Goal: Task Accomplishment & Management: Manage account settings

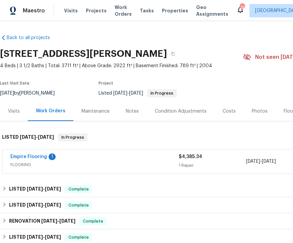
click at [257, 111] on div "Photos" at bounding box center [259, 111] width 16 height 7
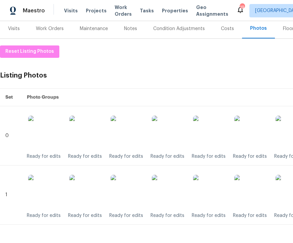
scroll to position [83, 0]
click at [41, 48] on span "Reset Listing Photos" at bounding box center [29, 52] width 49 height 8
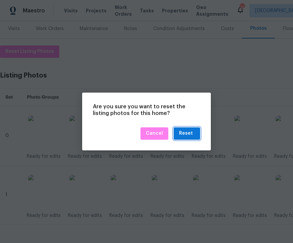
click at [190, 134] on div "Reset" at bounding box center [186, 134] width 14 height 8
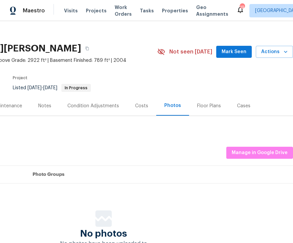
scroll to position [5, 86]
click at [260, 150] on span "Manage in Google Drive" at bounding box center [259, 153] width 56 height 8
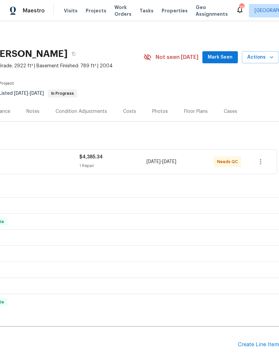
scroll to position [0, 99]
click at [122, 167] on div "1 Repair" at bounding box center [112, 165] width 67 height 7
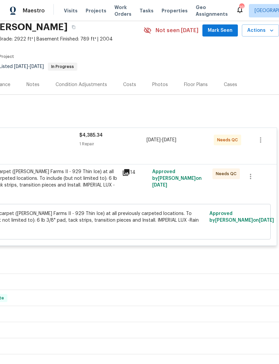
scroll to position [27, 99]
click at [103, 187] on div "Install new carpet (Abshire Farms II - 929 Thin Ice) at all previously carpeted…" at bounding box center [45, 181] width 147 height 27
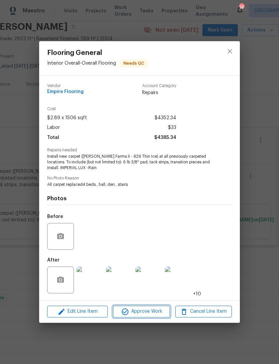
click at [144, 314] on span "Approve Work" at bounding box center [141, 311] width 53 height 8
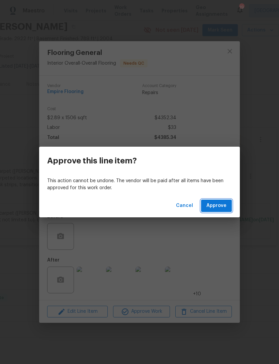
click at [221, 208] on span "Approve" at bounding box center [217, 206] width 20 height 8
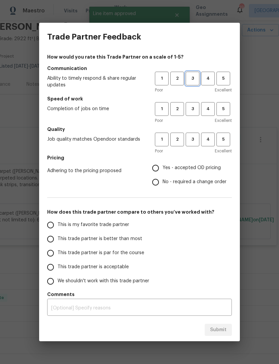
click at [195, 79] on span "3" at bounding box center [193, 79] width 12 height 8
click at [197, 104] on button "3" at bounding box center [193, 109] width 14 height 14
click at [198, 138] on span "3" at bounding box center [193, 140] width 12 height 8
click at [159, 167] on input "Yes - accepted OD pricing" at bounding box center [156, 168] width 14 height 14
radio input "true"
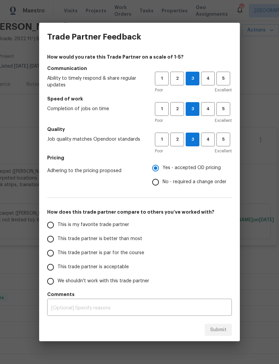
click at [54, 264] on input "This trade partner is acceptable" at bounding box center [51, 267] width 14 height 14
radio input "false"
click at [57, 252] on input "This trade partner is par for the course" at bounding box center [51, 253] width 14 height 14
click at [221, 330] on span "Submit" at bounding box center [218, 330] width 16 height 8
radio input "true"
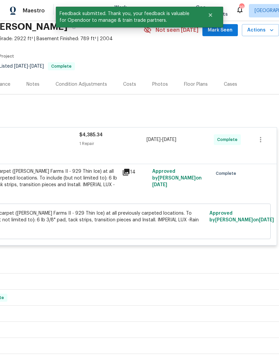
click at [231, 35] on button "Mark Seen" at bounding box center [220, 30] width 35 height 12
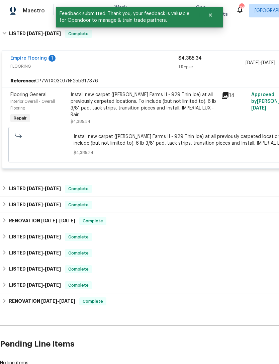
scroll to position [104, 0]
click at [122, 190] on div "LISTED 8/25/25 - 8/27/25 Complete" at bounding box center [189, 189] width 374 height 8
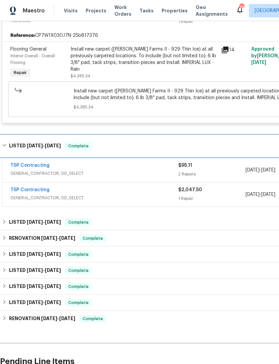
scroll to position [149, 0]
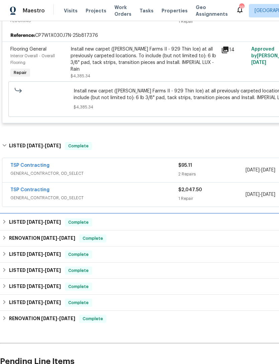
click at [126, 221] on div "LISTED 7/21/25 - 8/1/25 Complete" at bounding box center [189, 222] width 374 height 8
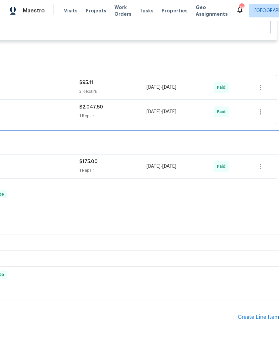
scroll to position [232, 99]
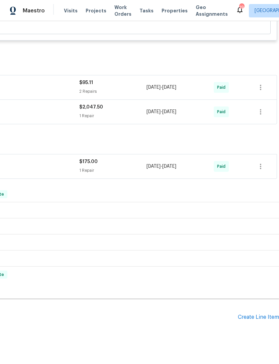
click at [257, 319] on div "Create Line Item" at bounding box center [258, 317] width 41 height 6
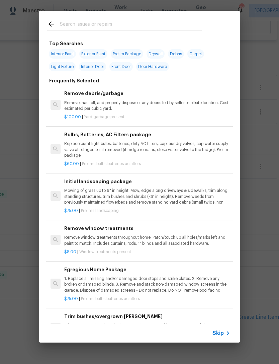
click at [82, 24] on input "text" at bounding box center [131, 25] width 142 height 10
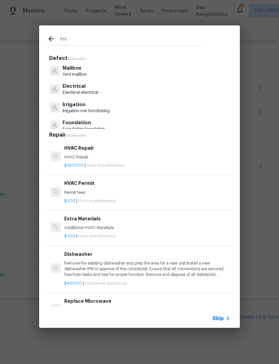
type input "Imit"
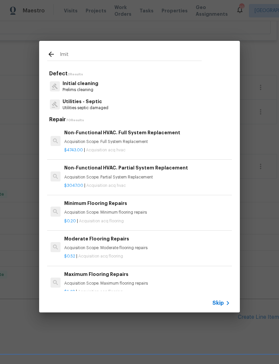
click at [87, 86] on p "Initial cleaning" at bounding box center [81, 83] width 36 height 7
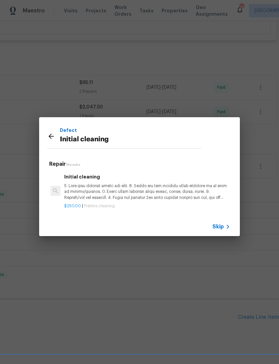
click at [119, 187] on p at bounding box center [147, 191] width 166 height 17
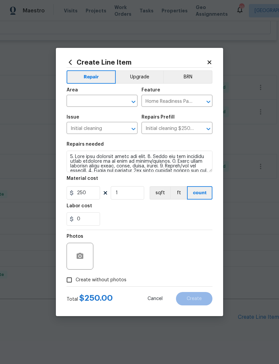
click at [124, 101] on icon "Clear" at bounding box center [125, 101] width 7 height 7
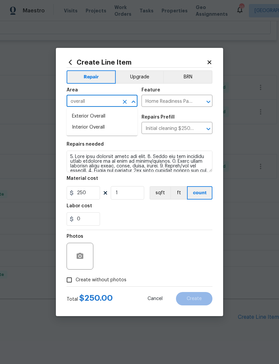
click at [96, 128] on li "Interior Overall" at bounding box center [102, 127] width 71 height 11
type input "Interior Overall"
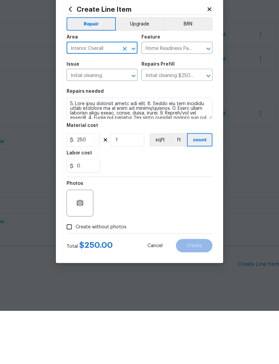
click at [75, 274] on input "Create without photos" at bounding box center [69, 280] width 13 height 13
checkbox input "true"
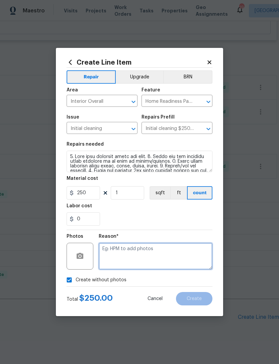
click at [137, 250] on textarea at bounding box center [156, 256] width 114 height 27
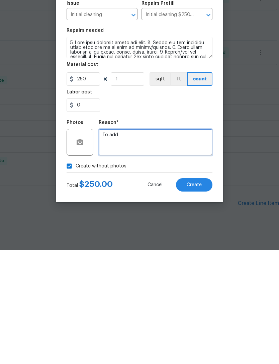
type textarea "To add"
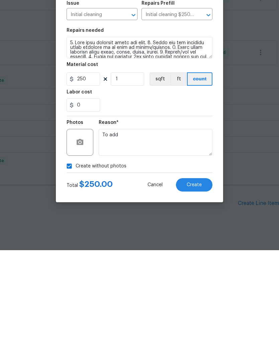
click at [200, 296] on span "Create" at bounding box center [194, 298] width 15 height 5
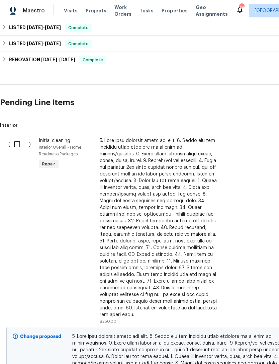
scroll to position [448, 0]
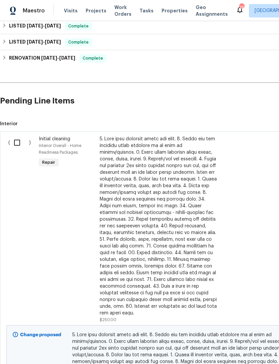
click at [20, 136] on input "checkbox" at bounding box center [19, 143] width 19 height 14
checkbox input "true"
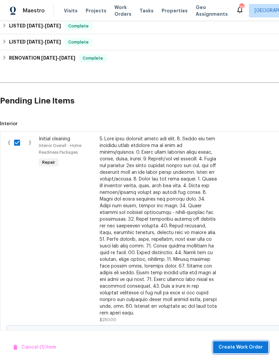
click at [248, 345] on span "Create Work Order" at bounding box center [241, 347] width 45 height 8
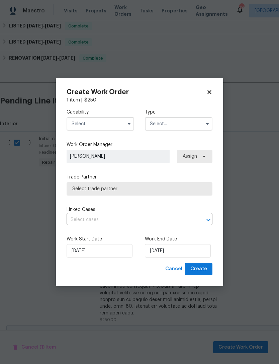
click at [102, 122] on input "text" at bounding box center [101, 123] width 68 height 13
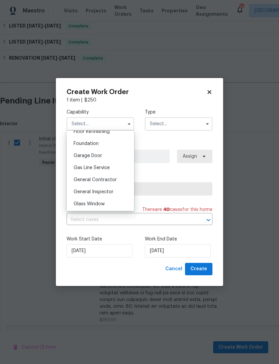
scroll to position [280, 0]
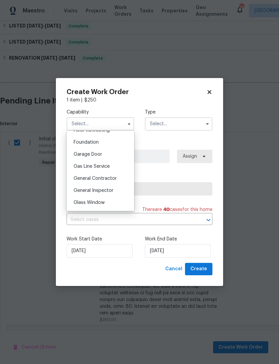
click at [106, 178] on span "General Contractor" at bounding box center [95, 178] width 43 height 5
type input "General Contractor"
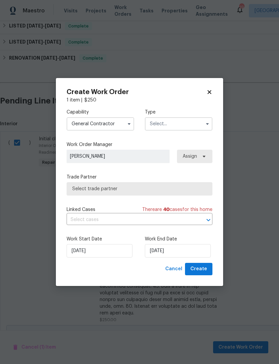
click at [201, 125] on input "text" at bounding box center [179, 123] width 68 height 13
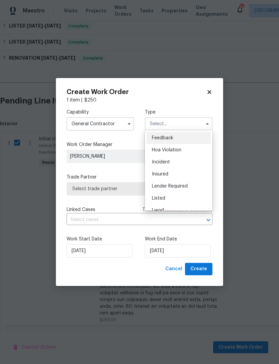
click at [160, 200] on span "Listed" at bounding box center [158, 198] width 13 height 5
type input "Listed"
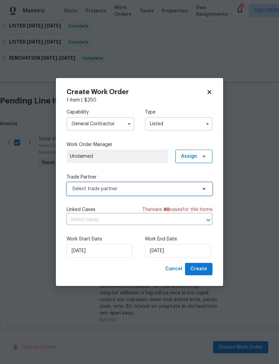
click at [158, 186] on span "Select trade partner" at bounding box center [134, 189] width 125 height 7
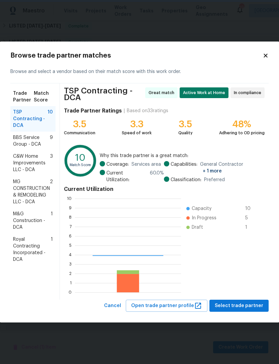
scroll to position [94, 106]
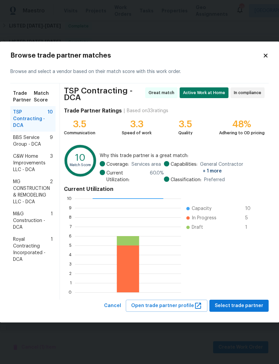
click at [34, 220] on span "M&G Construction - DCA" at bounding box center [32, 221] width 38 height 20
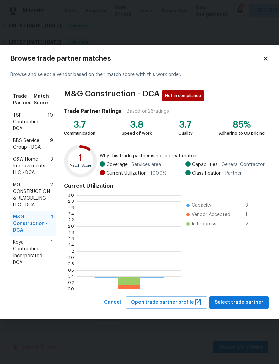
scroll to position [94, 104]
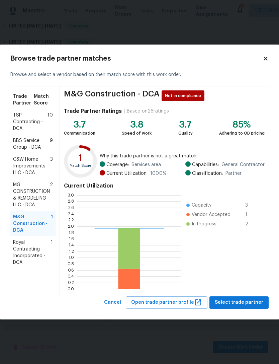
click at [250, 276] on ul "Capacity 3 Vendor Accepted 1 In Progress 2" at bounding box center [221, 242] width 80 height 94
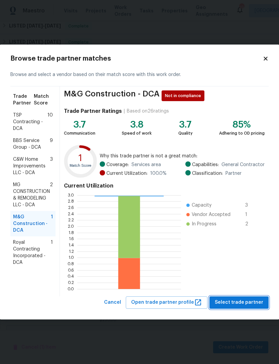
click at [242, 301] on span "Select trade partner" at bounding box center [239, 302] width 49 height 8
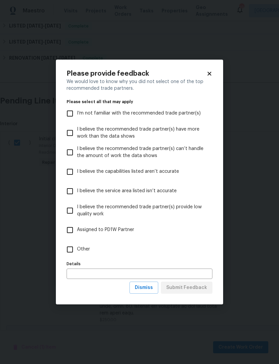
click at [75, 248] on input "Other" at bounding box center [70, 249] width 14 height 14
checkbox input "true"
click at [103, 275] on input "text" at bounding box center [140, 274] width 146 height 10
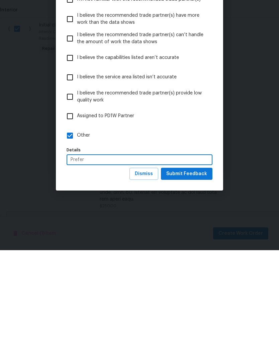
type input "Prefer"
click at [189, 284] on span "Submit Feedback" at bounding box center [186, 288] width 41 height 8
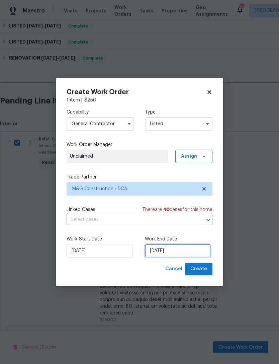
click at [160, 250] on input "9/16/2025" at bounding box center [178, 250] width 66 height 13
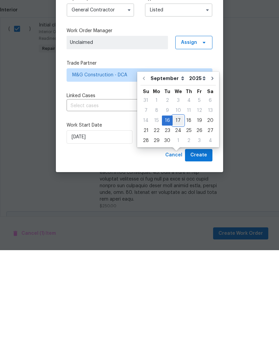
click at [179, 230] on div "17" at bounding box center [178, 234] width 11 height 9
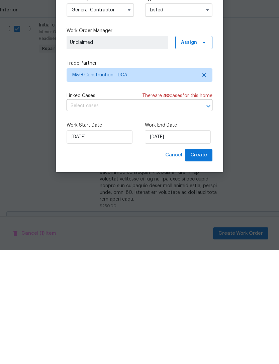
type input "9/17/2025"
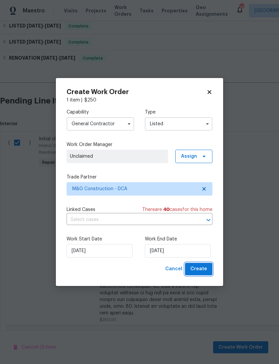
click at [205, 268] on span "Create" at bounding box center [199, 269] width 17 height 8
checkbox input "false"
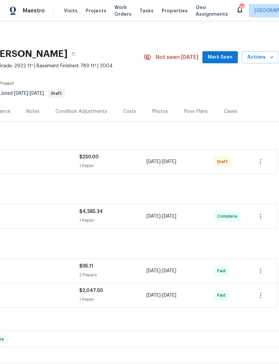
scroll to position [0, 99]
click at [264, 158] on icon "button" at bounding box center [261, 162] width 8 height 8
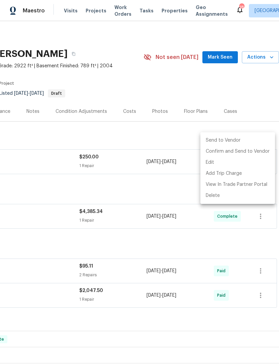
click at [231, 140] on li "Send to Vendor" at bounding box center [238, 140] width 75 height 11
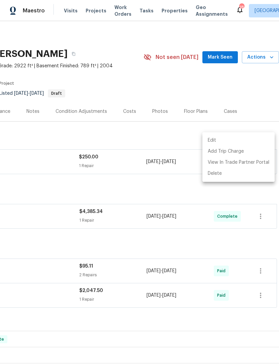
click at [118, 196] on div at bounding box center [139, 182] width 279 height 364
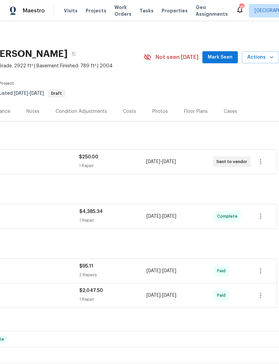
click at [126, 208] on div "$4,385.34" at bounding box center [112, 211] width 67 height 7
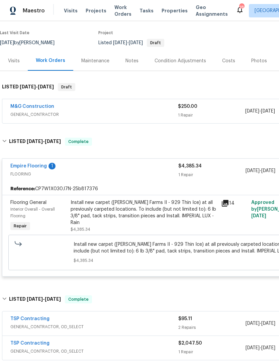
scroll to position [51, 0]
click at [38, 163] on link "Empire Flooring" at bounding box center [28, 165] width 37 height 5
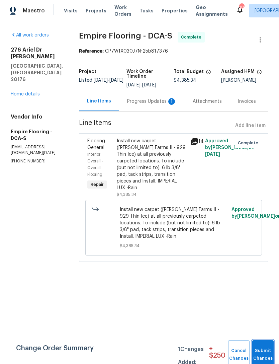
click at [264, 355] on span "Submit Changes" at bounding box center [263, 354] width 15 height 15
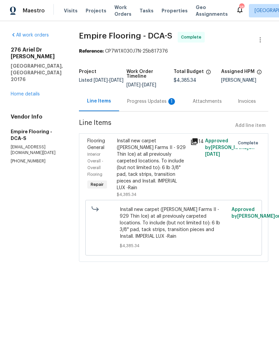
click at [146, 105] on div "Progress Updates 1" at bounding box center [152, 101] width 50 height 7
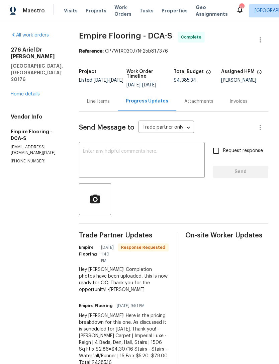
scroll to position [7, 0]
click at [132, 160] on textarea at bounding box center [142, 160] width 118 height 23
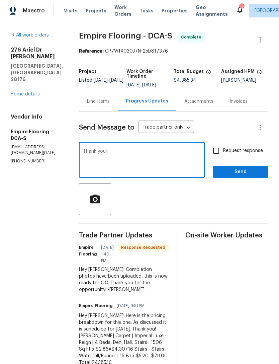
type textarea "Thank you!!"
click at [246, 171] on span "Send" at bounding box center [240, 172] width 45 height 8
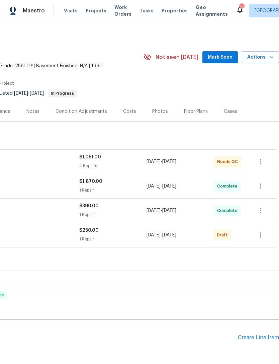
scroll to position [0, 99]
click at [263, 237] on icon "button" at bounding box center [261, 235] width 8 height 8
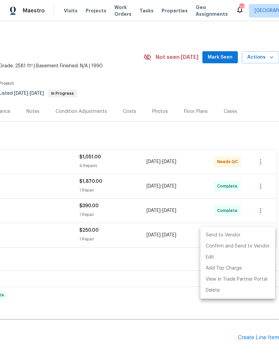
click at [232, 237] on li "Send to Vendor" at bounding box center [238, 235] width 75 height 11
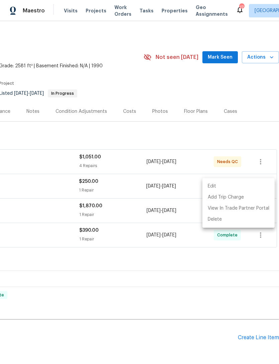
click at [133, 161] on div at bounding box center [139, 182] width 279 height 364
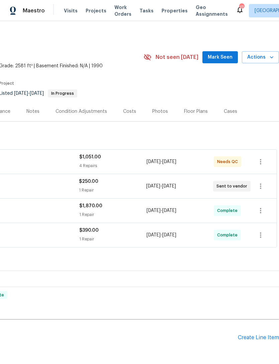
click at [133, 164] on div "4 Repairs" at bounding box center [112, 165] width 67 height 7
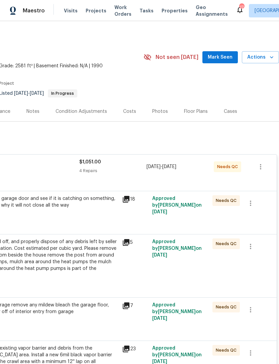
click at [104, 224] on div "Please check garage door and see if it is catching on something, or figure out …" at bounding box center [45, 208] width 151 height 31
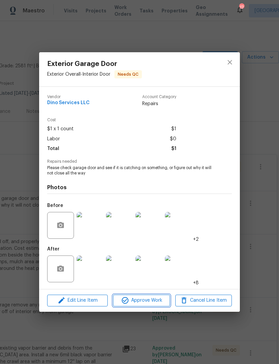
click at [146, 299] on span "Approve Work" at bounding box center [141, 300] width 53 height 8
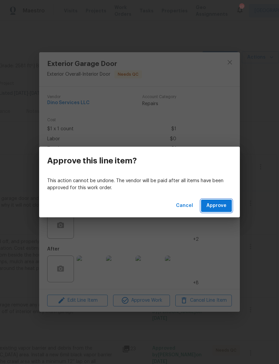
click at [223, 202] on span "Approve" at bounding box center [217, 206] width 20 height 8
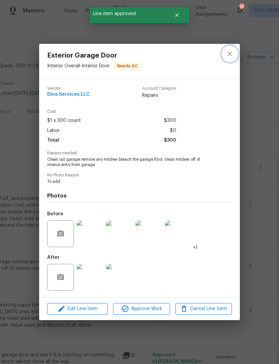
click at [233, 55] on icon "close" at bounding box center [230, 54] width 8 height 8
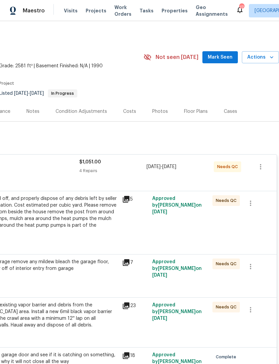
click at [86, 219] on div "Remove, haul off, and properly dispose of any debris left by seller to offsite …" at bounding box center [45, 215] width 147 height 40
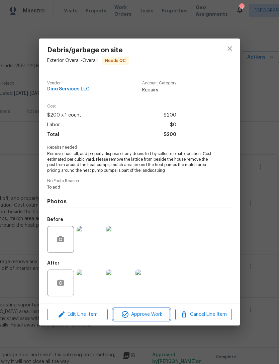
click at [149, 315] on span "Approve Work" at bounding box center [141, 314] width 53 height 8
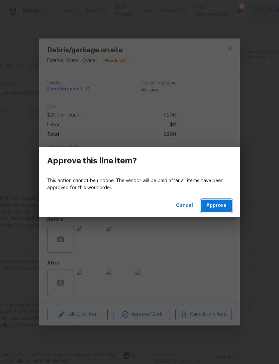
click at [225, 205] on span "Approve" at bounding box center [217, 206] width 20 height 8
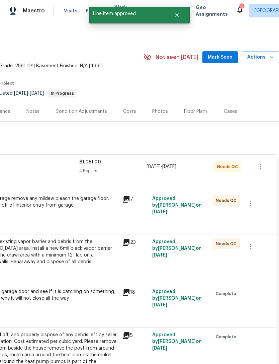
click at [94, 216] on div "Clean out garage remove any mildew bleach the garage floor, clean mildew off of…" at bounding box center [45, 208] width 151 height 31
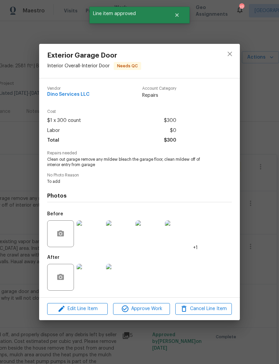
click at [141, 302] on div "Edit Line Item Approve Work Cancel Line Item" at bounding box center [139, 309] width 201 height 22
click at [146, 307] on span "Approve Work" at bounding box center [141, 309] width 53 height 8
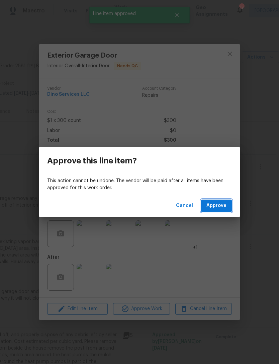
click at [225, 211] on button "Approve" at bounding box center [216, 206] width 31 height 12
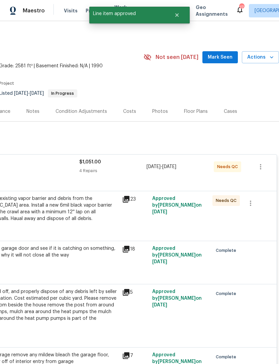
click at [86, 221] on div "Remove any existing vapor barrier and debris from the crawl area. Install a new…" at bounding box center [45, 208] width 147 height 27
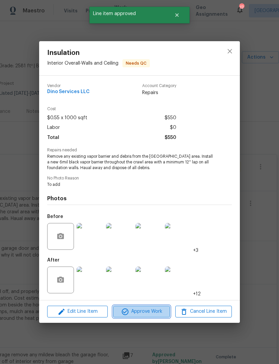
click at [147, 312] on span "Approve Work" at bounding box center [141, 311] width 53 height 8
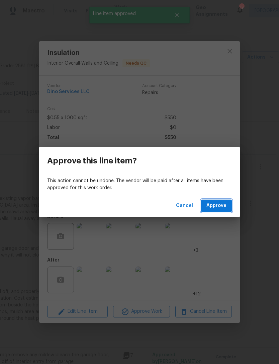
click at [229, 206] on button "Approve" at bounding box center [216, 206] width 31 height 12
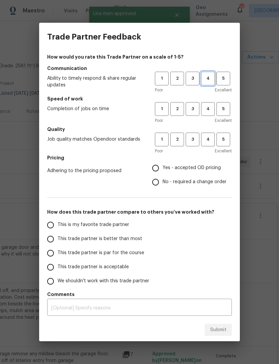
click at [212, 78] on span "4" at bounding box center [208, 79] width 12 height 8
click at [212, 109] on span "4" at bounding box center [208, 109] width 12 height 8
click at [212, 138] on span "4" at bounding box center [208, 140] width 12 height 8
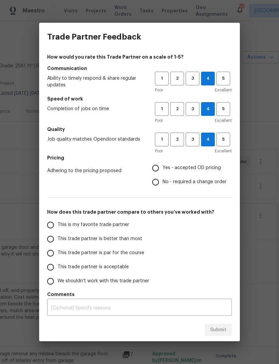
click at [160, 166] on input "Yes - accepted OD pricing" at bounding box center [156, 168] width 14 height 14
radio input "true"
click at [55, 239] on input "This trade partner is better than most" at bounding box center [51, 239] width 14 height 14
click at [222, 332] on span "Submit" at bounding box center [218, 330] width 16 height 8
radio input "true"
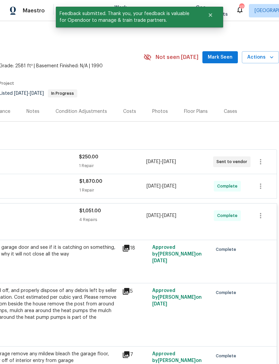
click at [222, 57] on span "Mark Seen" at bounding box center [220, 57] width 25 height 8
